Goal: Information Seeking & Learning: Compare options

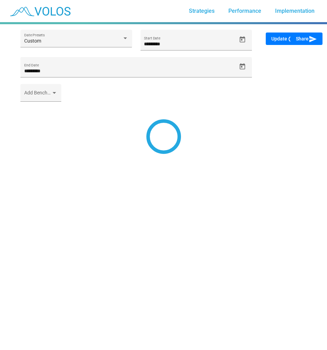
type input "*********"
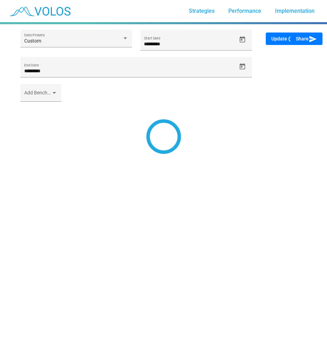
type input "*********"
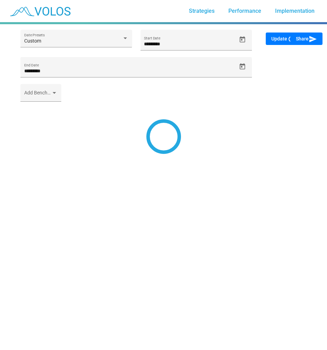
type input "*********"
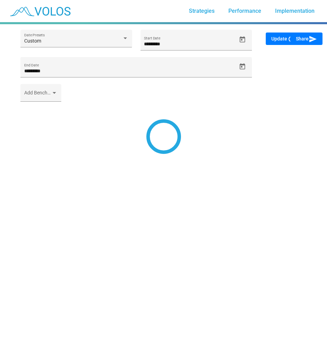
type input "*********"
